Goal: Navigation & Orientation: Find specific page/section

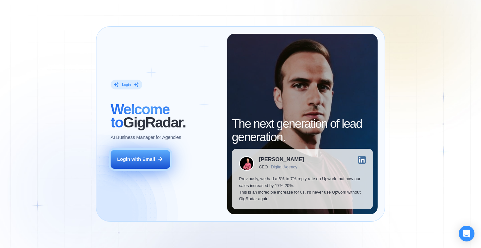
click at [149, 168] on button "Login with Email" at bounding box center [141, 159] width 60 height 19
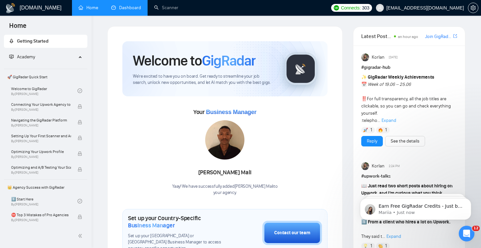
click at [132, 10] on link "Dashboard" at bounding box center [126, 8] width 30 height 6
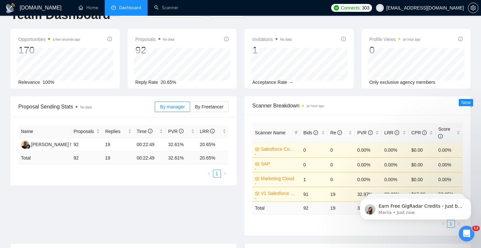
scroll to position [8, 0]
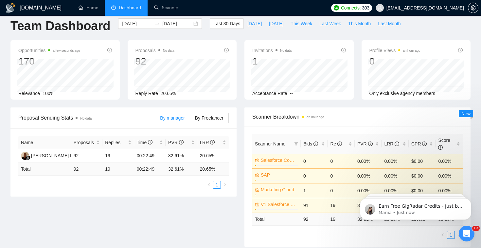
click at [322, 23] on span "Last Week" at bounding box center [330, 23] width 22 height 7
type input "[DATE]"
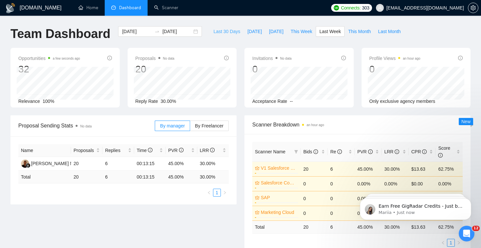
click at [229, 29] on span "Last 30 Days" at bounding box center [226, 31] width 27 height 7
type input "[DATE]"
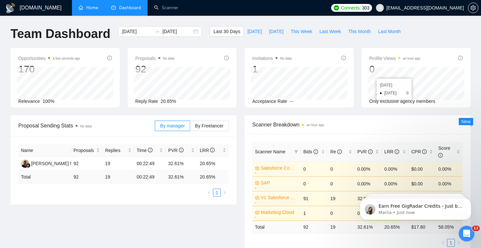
click at [93, 10] on link "Home" at bounding box center [89, 8] width 20 height 6
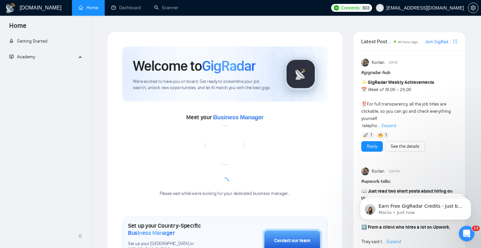
click at [93, 10] on link "Home" at bounding box center [89, 8] width 20 height 6
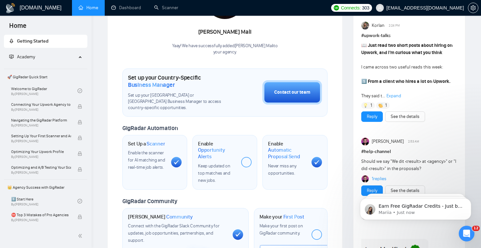
scroll to position [161, 0]
